Goal: Task Accomplishment & Management: Manage account settings

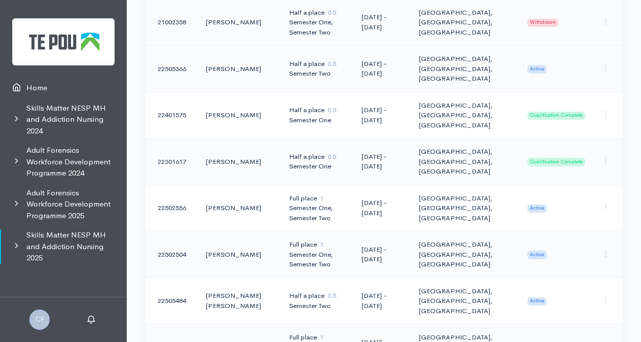
scroll to position [425, 0]
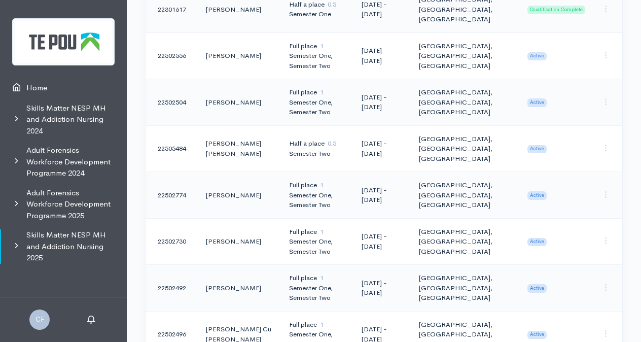
click at [537, 194] on span "Active" at bounding box center [537, 195] width 19 height 8
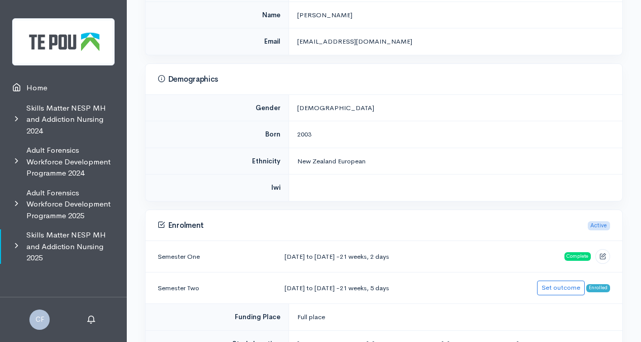
scroll to position [254, 0]
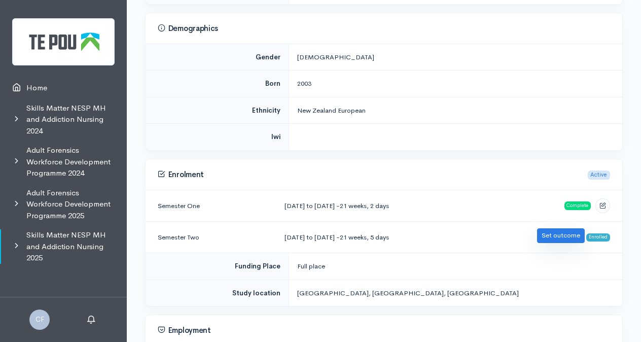
click at [566, 232] on link "Set outcome" at bounding box center [561, 235] width 48 height 15
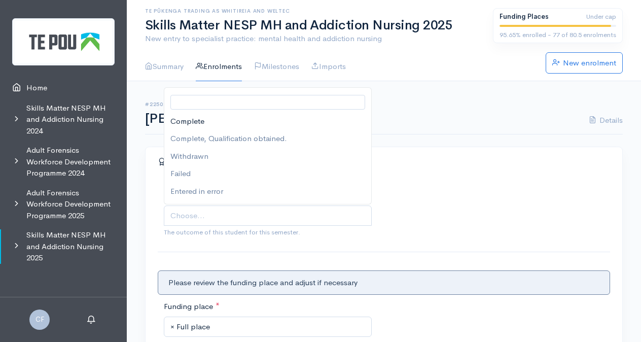
click at [289, 213] on span "Choose..." at bounding box center [268, 216] width 197 height 12
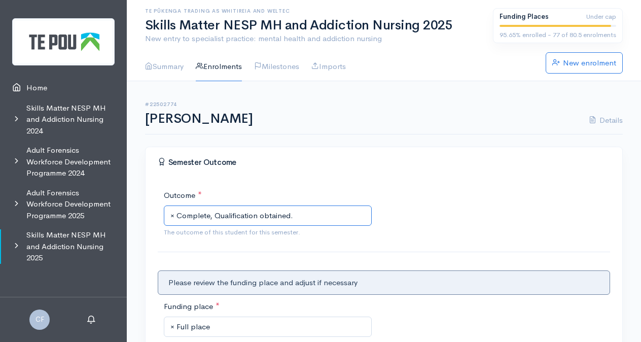
scroll to position [152, 0]
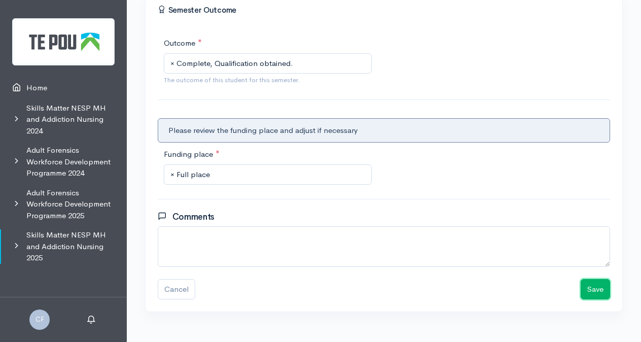
click at [601, 290] on button "Save" at bounding box center [595, 289] width 29 height 21
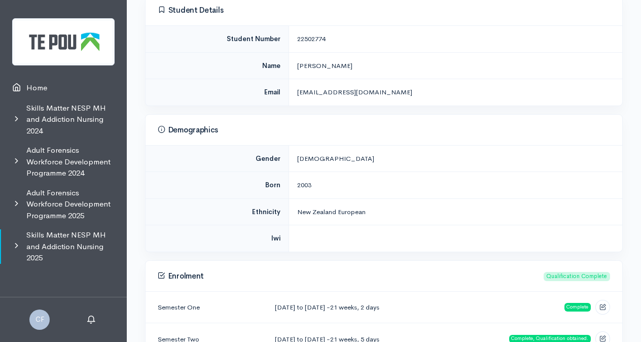
scroll to position [51, 0]
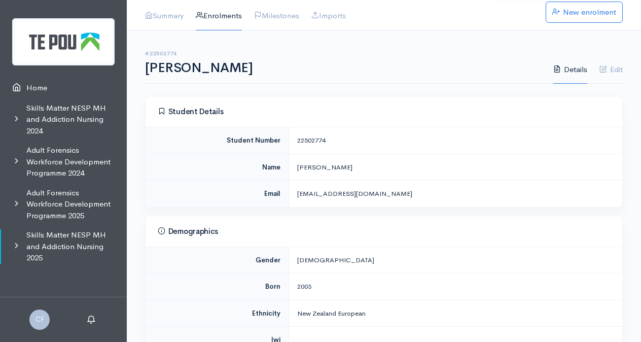
click at [228, 15] on link "Enrolments" at bounding box center [219, 16] width 46 height 29
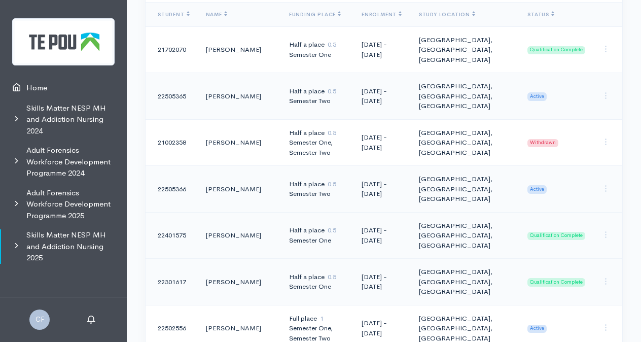
scroll to position [254, 0]
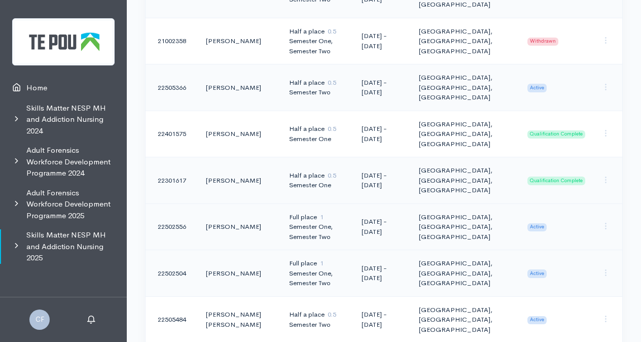
click at [540, 225] on span "Active" at bounding box center [537, 227] width 19 height 8
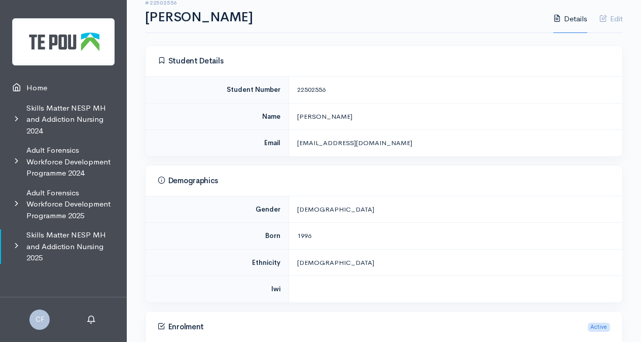
scroll to position [254, 0]
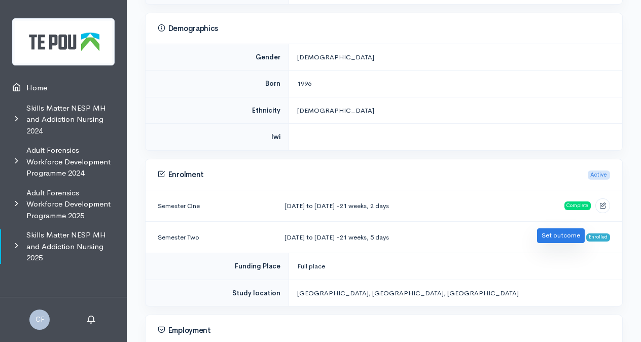
click at [571, 235] on link "Set outcome" at bounding box center [561, 235] width 48 height 15
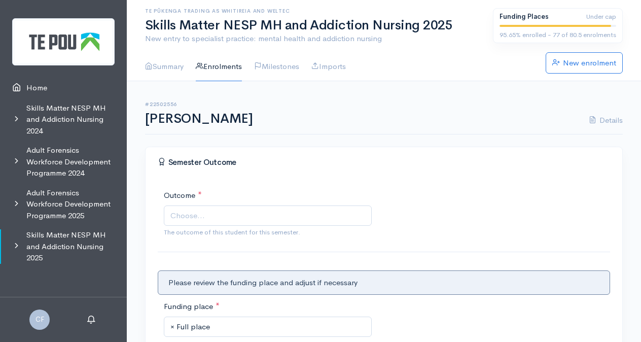
click at [262, 217] on span "Choose..." at bounding box center [268, 216] width 197 height 12
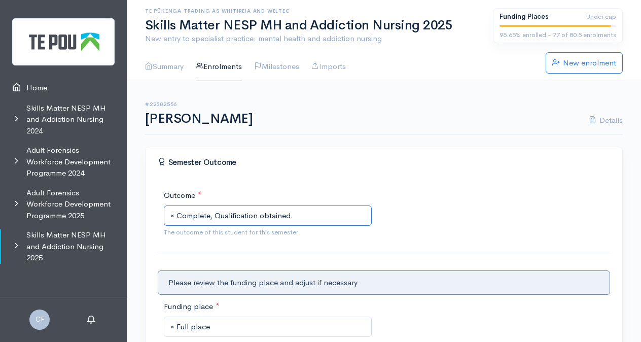
scroll to position [152, 0]
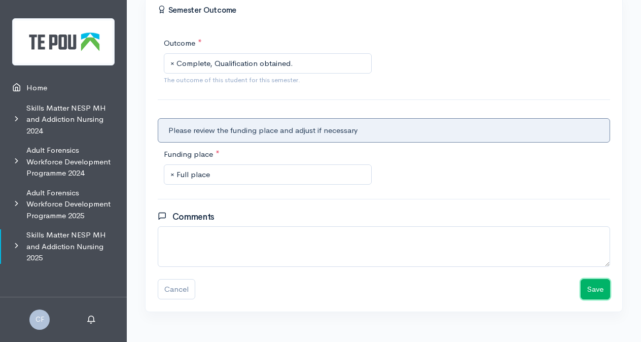
click at [587, 291] on button "Save" at bounding box center [595, 289] width 29 height 21
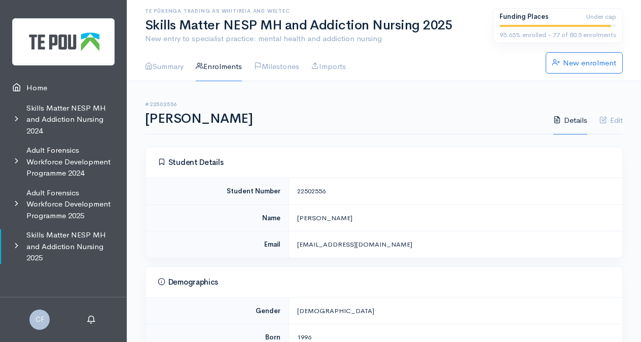
click at [220, 70] on link "Enrolments" at bounding box center [219, 66] width 46 height 29
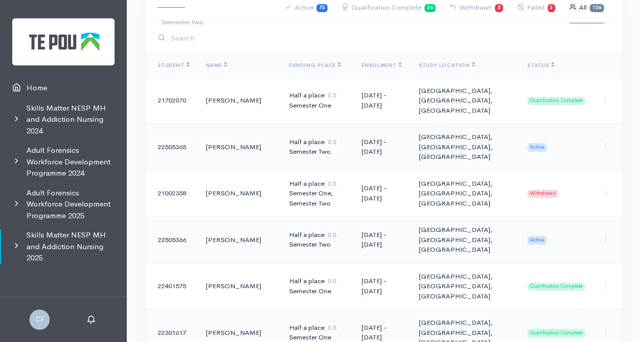
scroll to position [254, 0]
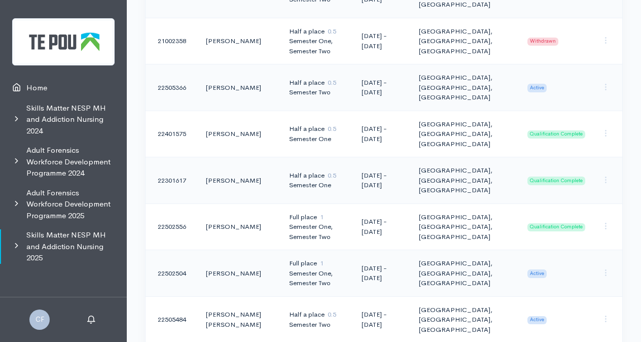
click at [541, 271] on span "Active" at bounding box center [537, 273] width 19 height 8
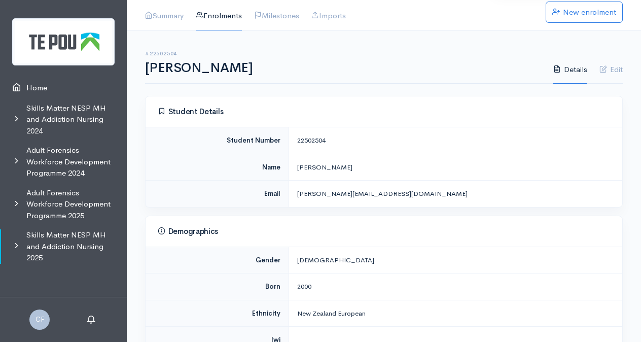
scroll to position [304, 0]
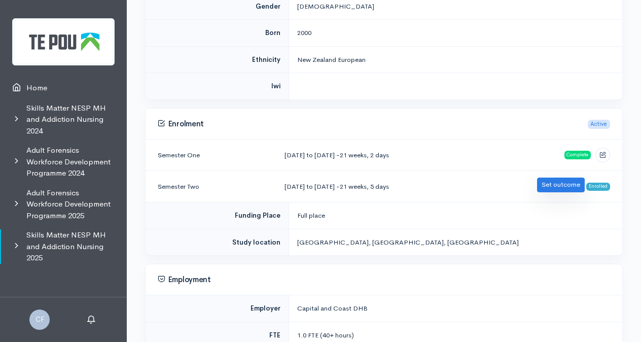
click at [572, 182] on link "Set outcome" at bounding box center [561, 185] width 48 height 15
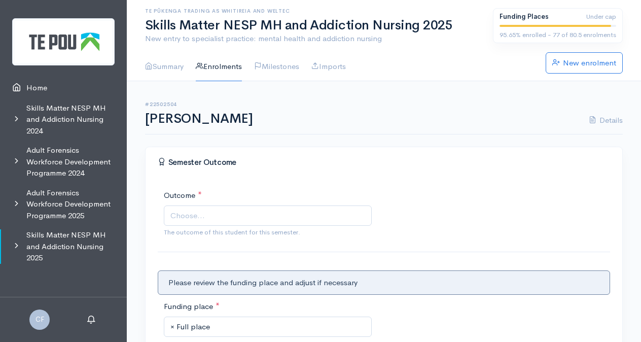
click at [251, 216] on span "Choose..." at bounding box center [268, 216] width 197 height 12
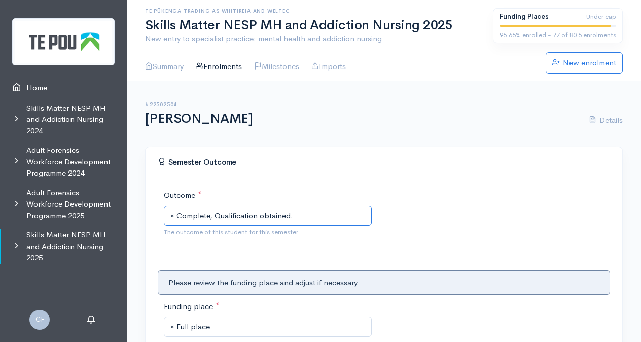
scroll to position [169, 0]
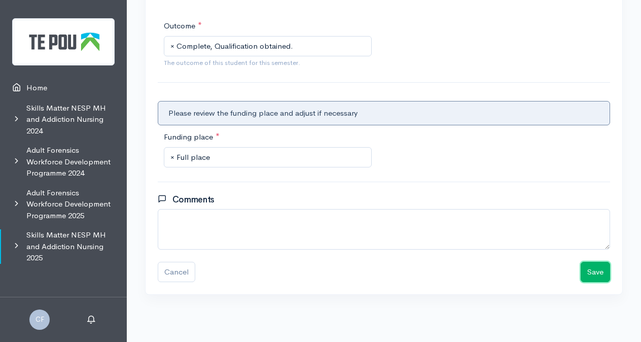
click at [600, 273] on button "Save" at bounding box center [595, 272] width 29 height 21
